Goal: Information Seeking & Learning: Check status

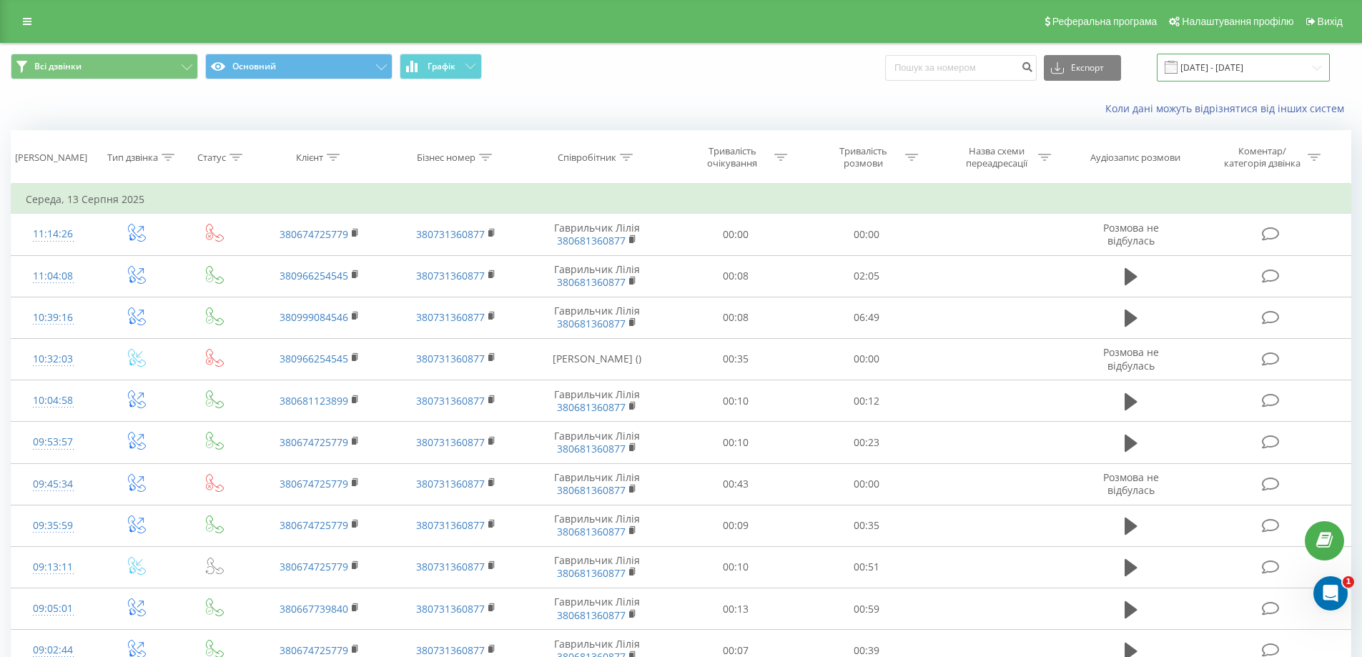
click at [1253, 67] on input "13.08.2025 - 13.08.2025" at bounding box center [1243, 68] width 173 height 28
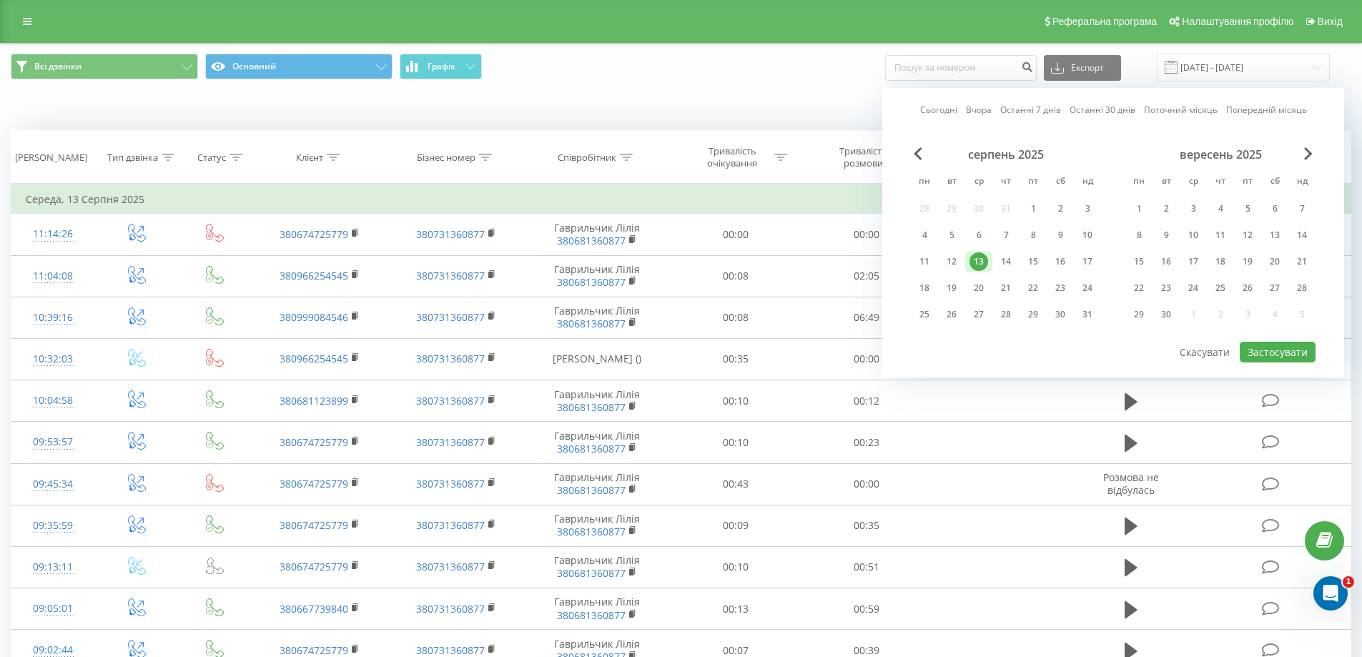
click at [1170, 107] on link "Поточний місяць" at bounding box center [1181, 110] width 74 height 14
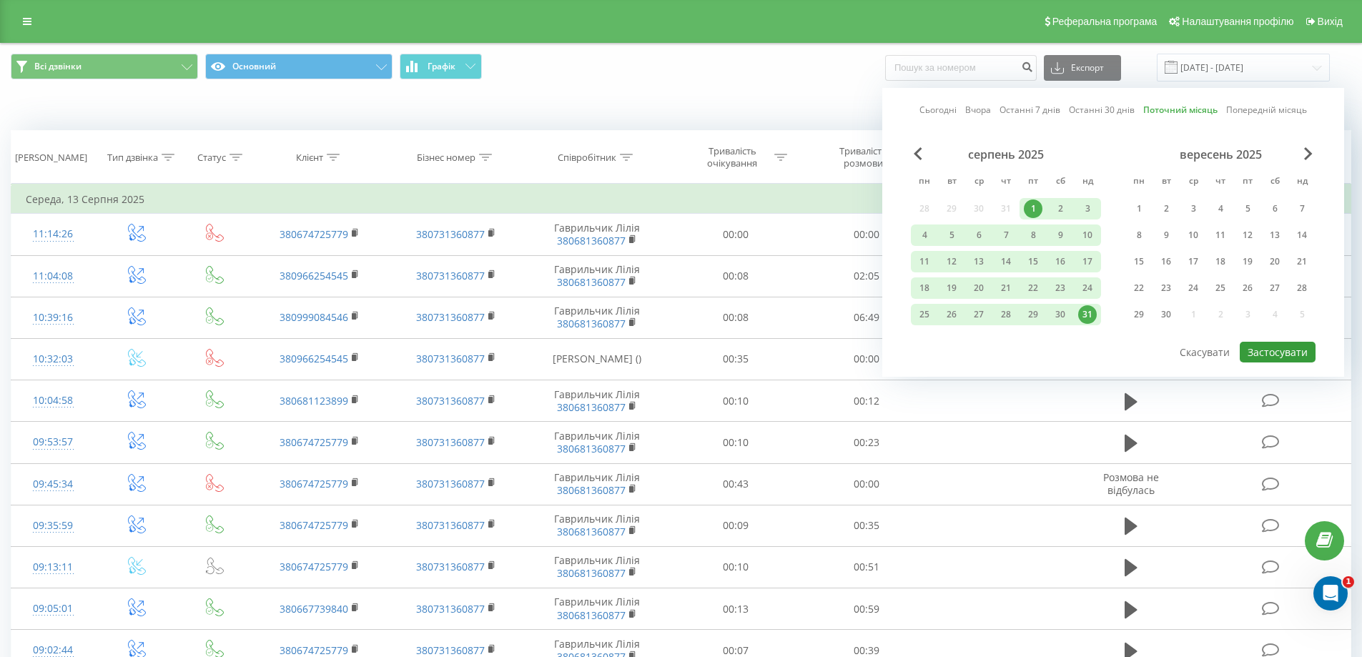
click at [1274, 352] on button "Застосувати" at bounding box center [1278, 352] width 76 height 21
type input "[DATE] - [DATE]"
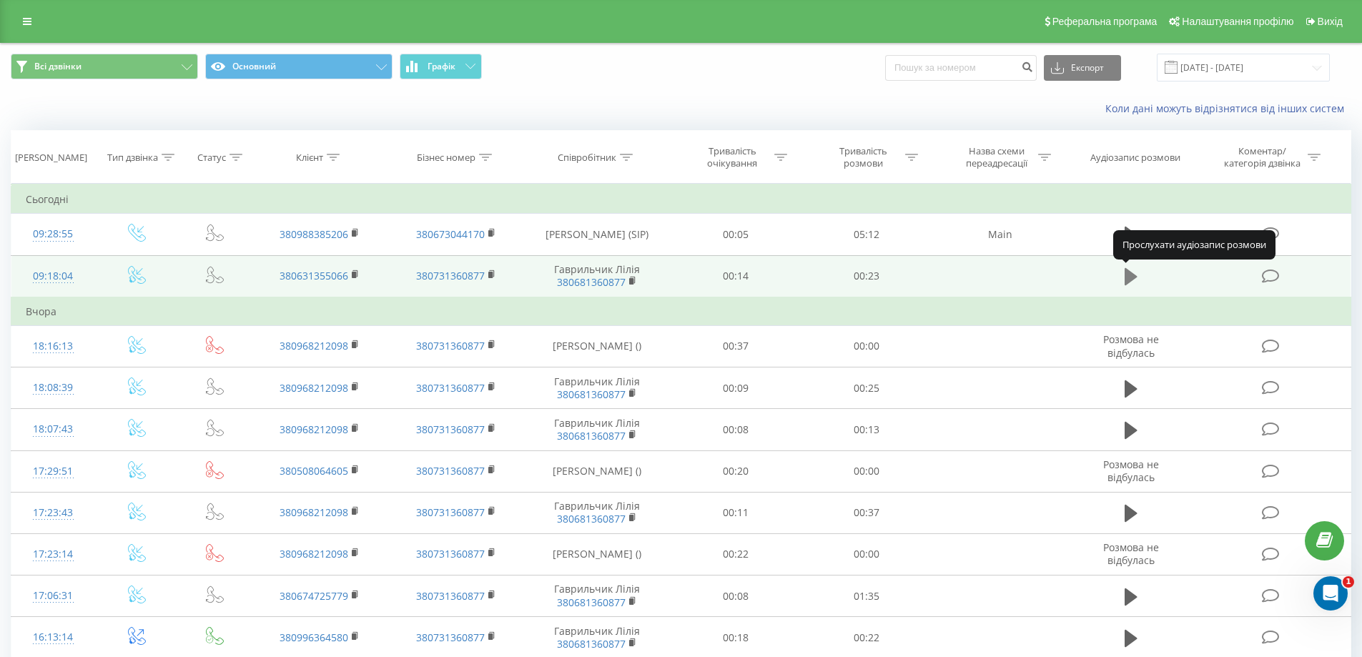
click at [1129, 272] on icon at bounding box center [1130, 276] width 13 height 17
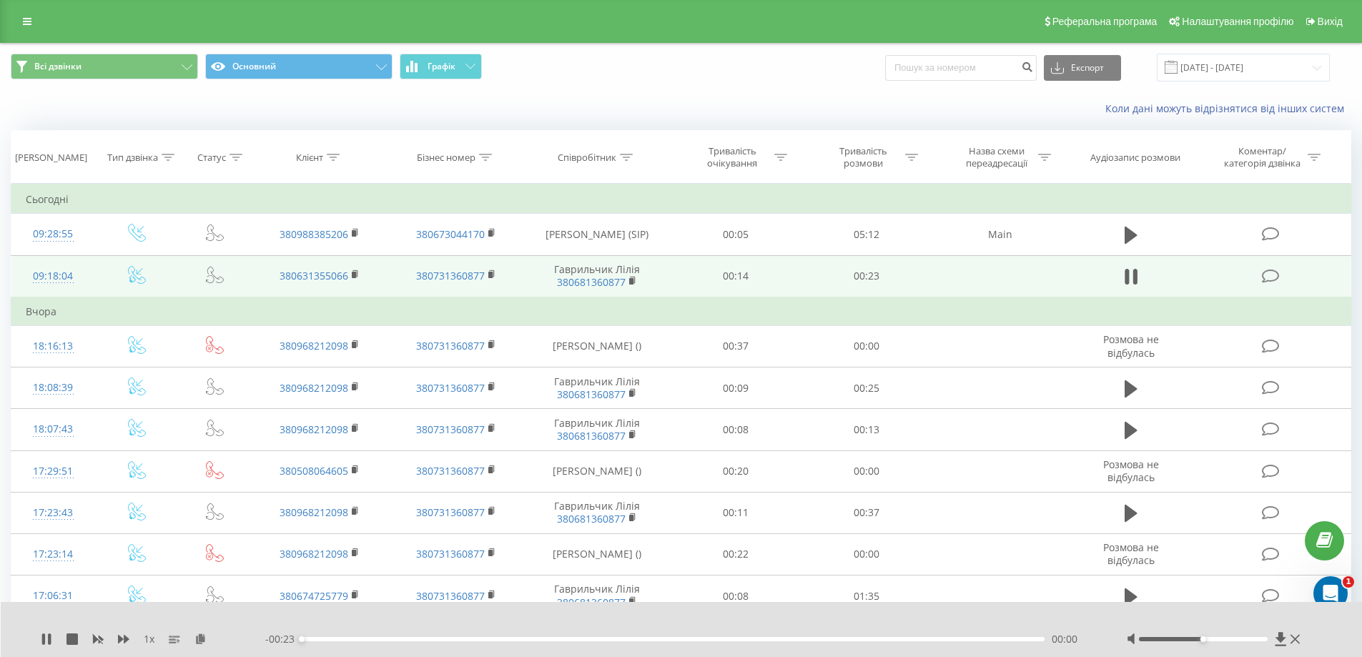
click at [1160, 638] on div at bounding box center [1203, 639] width 129 height 4
click at [363, 638] on div "00:01" at bounding box center [673, 639] width 743 height 4
click at [49, 641] on icon at bounding box center [49, 638] width 3 height 11
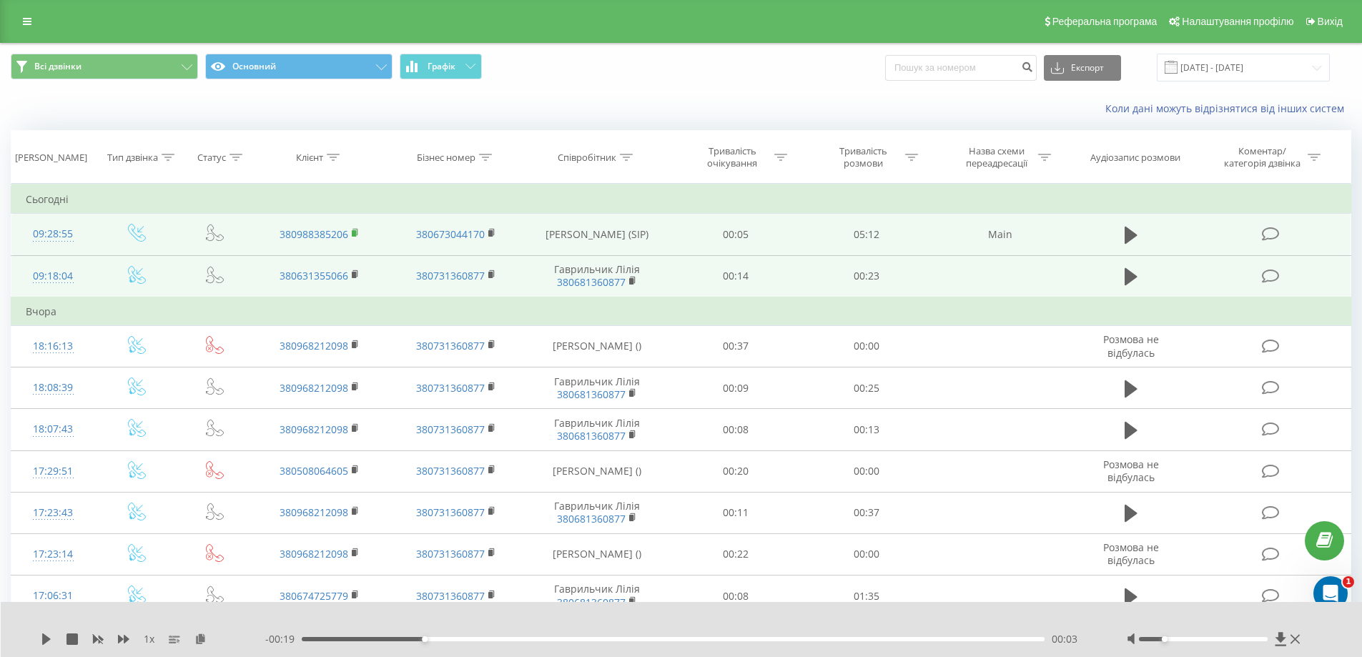
click at [352, 231] on icon at bounding box center [356, 233] width 8 height 10
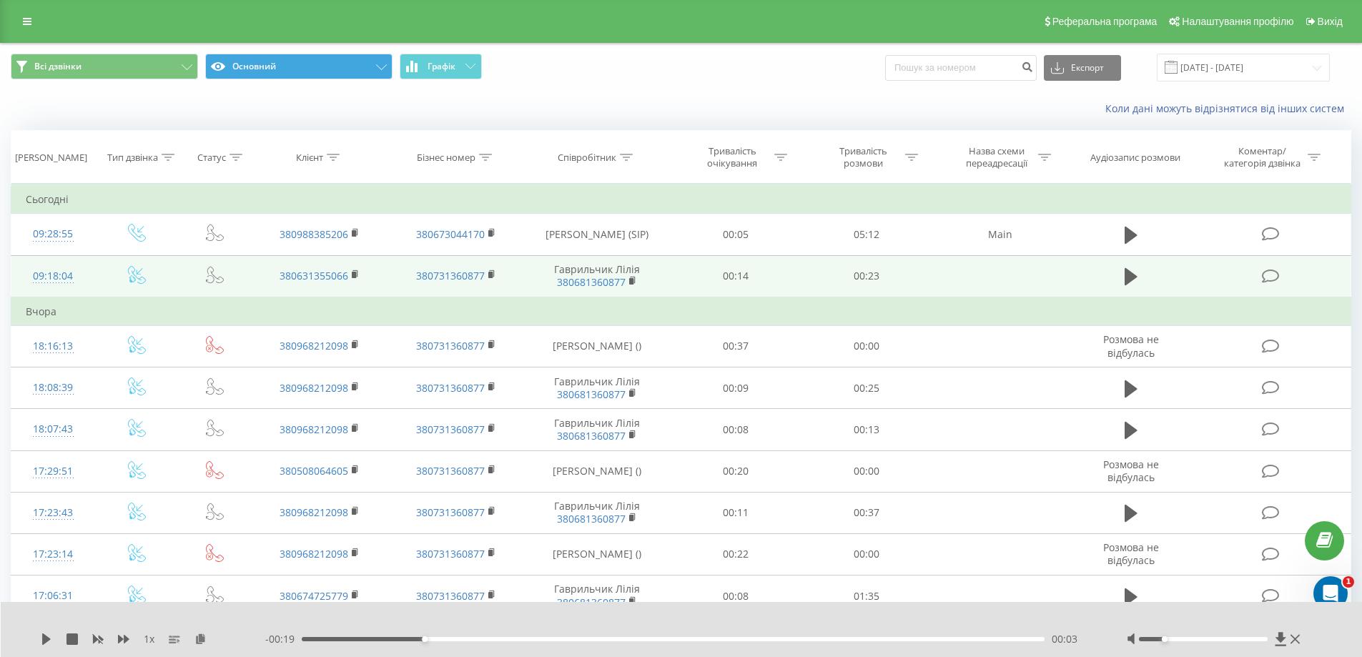
drag, startPoint x: 267, startPoint y: 48, endPoint x: 269, endPoint y: 79, distance: 30.8
click at [264, 59] on div "Всі дзвінки Основний Графік Експорт .csv .xls .xlsx 01.08.2025 - 31.08.2025" at bounding box center [681, 68] width 1360 height 48
click at [270, 69] on button "Основний" at bounding box center [298, 67] width 187 height 26
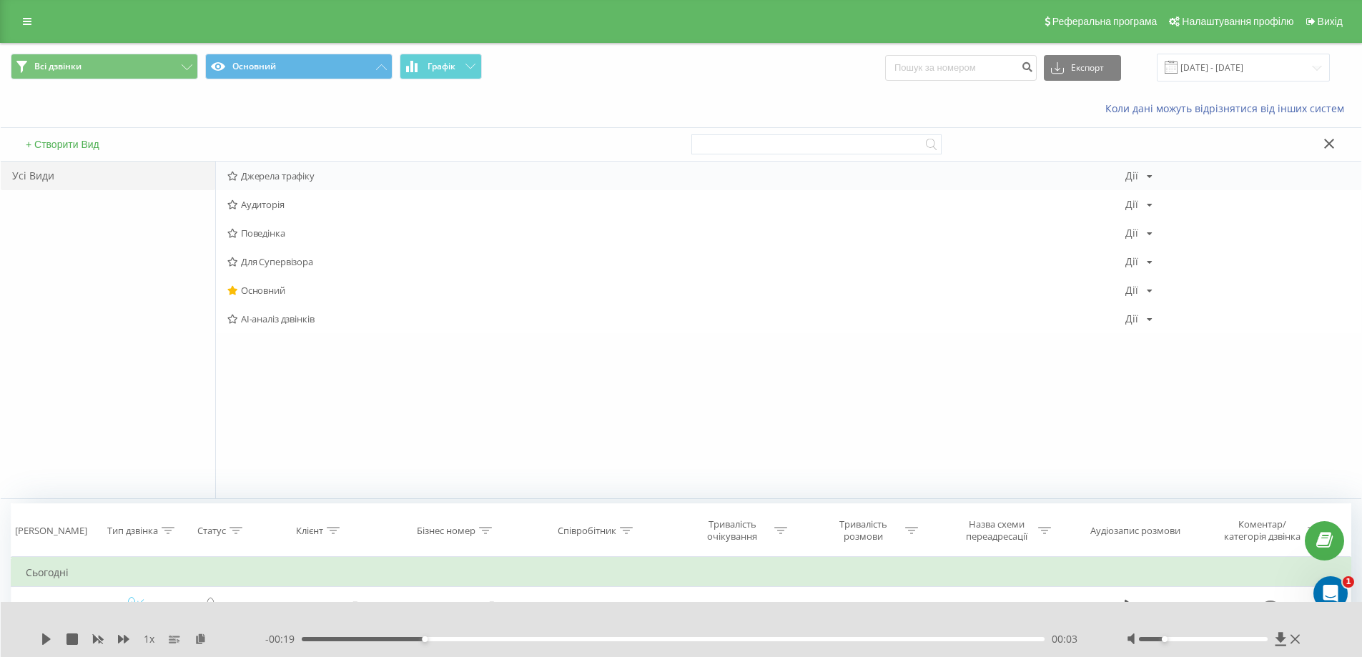
click at [235, 175] on icon at bounding box center [232, 176] width 11 height 9
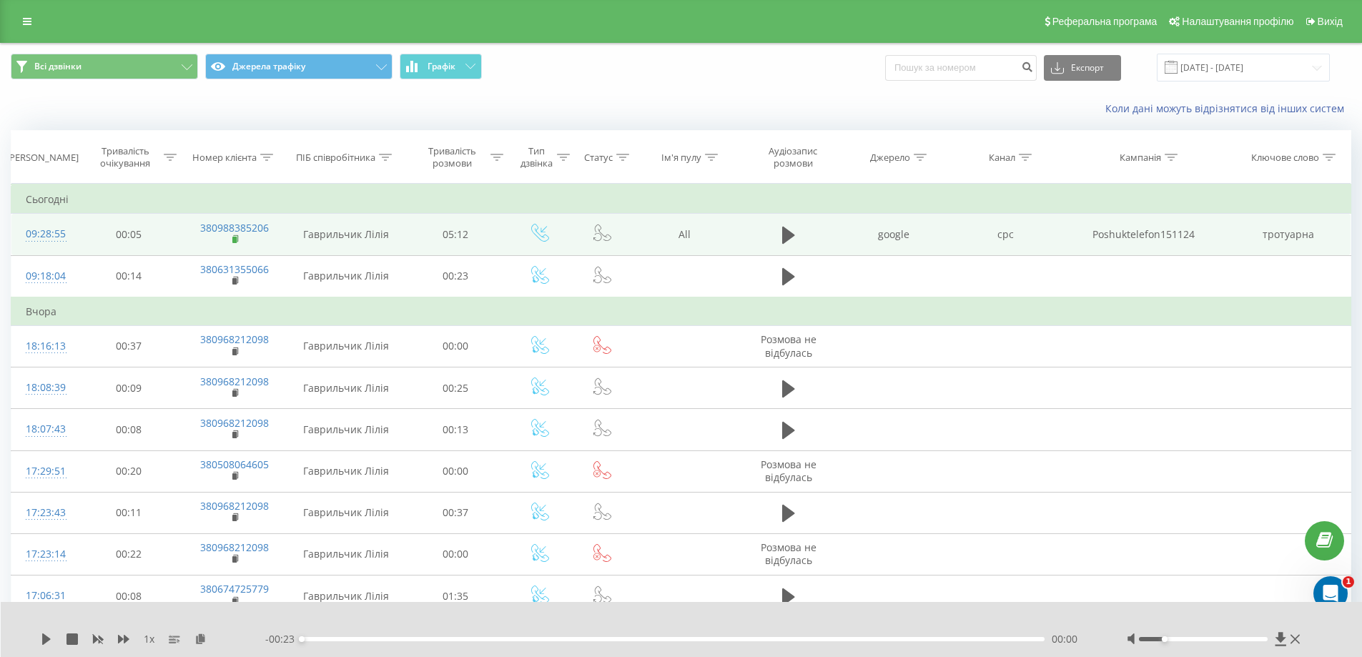
click at [233, 237] on icon at bounding box center [236, 239] width 8 height 10
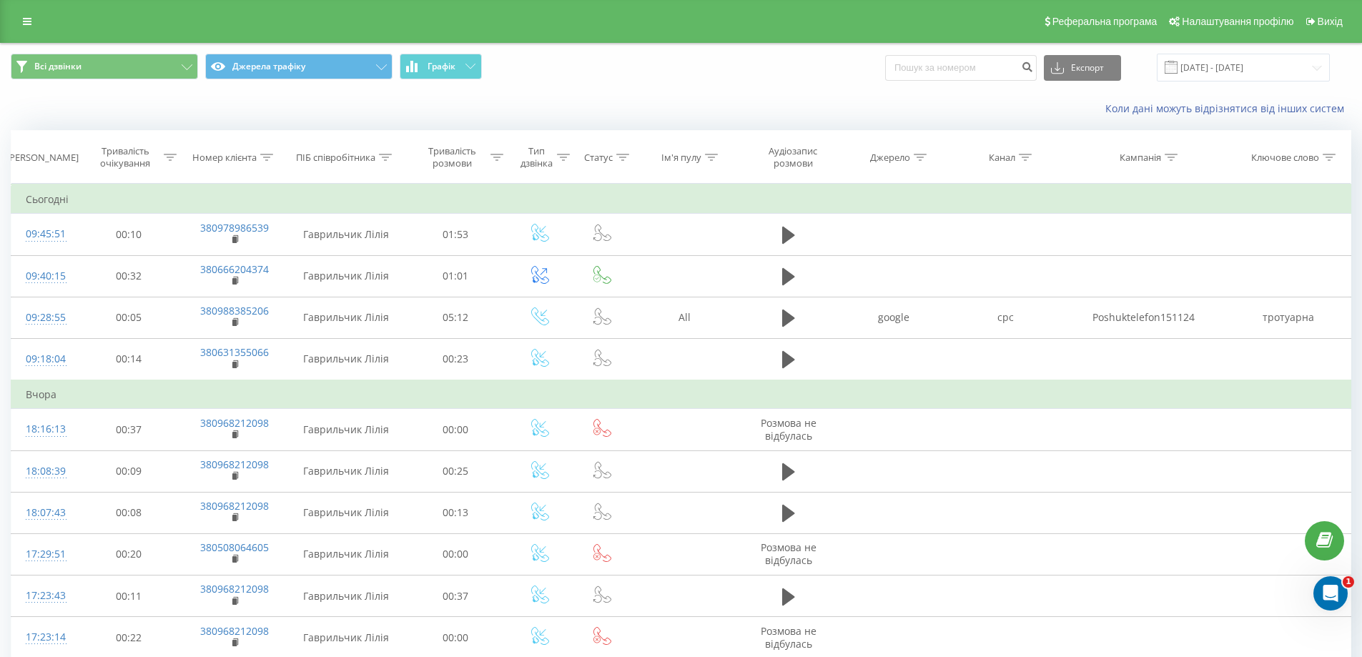
click at [692, 81] on div "Всі дзвінки Джерела трафіку Графік Експорт .csv .xls .xlsx [DATE] - [DATE]" at bounding box center [681, 68] width 1340 height 28
click at [1017, 107] on div "Коли дані можуть відрізнятися вiд інших систем" at bounding box center [936, 109] width 850 height 14
